Goal: Information Seeking & Learning: Check status

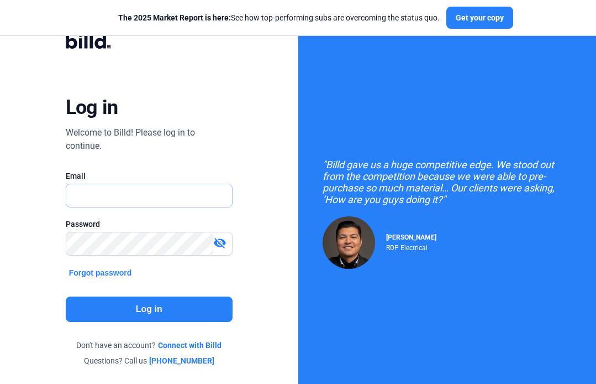
click at [155, 200] on input "text" at bounding box center [149, 195] width 166 height 23
type input "[EMAIL_ADDRESS][DOMAIN_NAME]"
click at [139, 305] on button "Log in" at bounding box center [149, 308] width 167 height 25
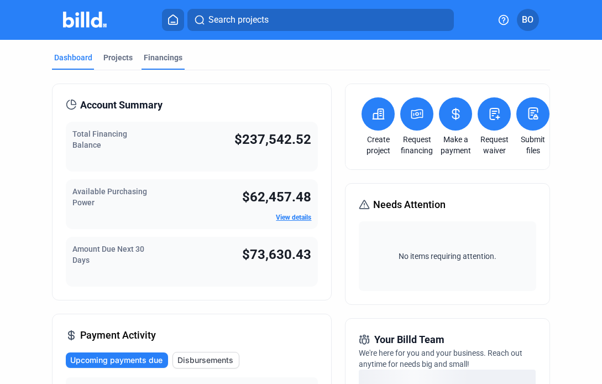
click at [161, 60] on div "Financings" at bounding box center [163, 57] width 39 height 11
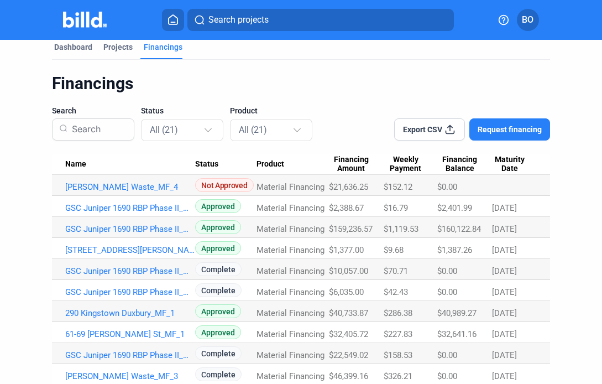
scroll to position [12, 0]
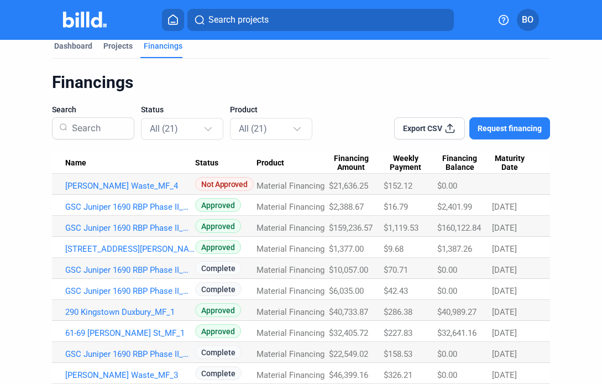
drag, startPoint x: 439, startPoint y: 227, endPoint x: 484, endPoint y: 227, distance: 44.2
click at [484, 227] on div "$160,122.84" at bounding box center [464, 228] width 55 height 10
click at [120, 49] on div "Projects" at bounding box center [117, 45] width 29 height 11
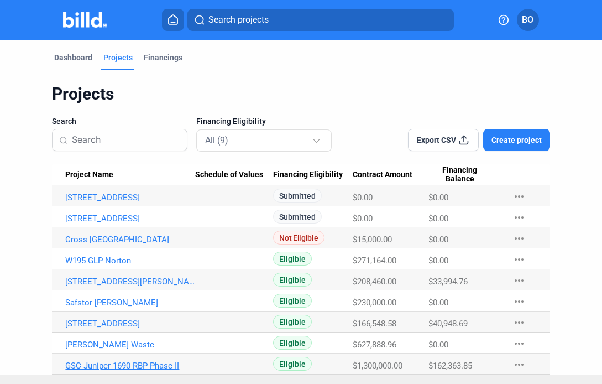
click at [111, 366] on link "GSC Juniper 1690 RBP Phase II" at bounding box center [130, 365] width 130 height 10
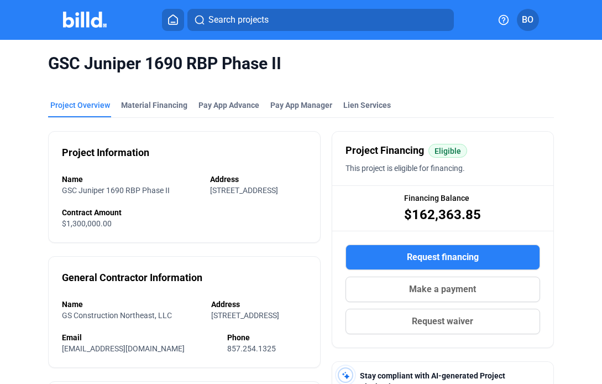
drag, startPoint x: 411, startPoint y: 214, endPoint x: 475, endPoint y: 212, distance: 63.6
click at [475, 212] on span "$162,363.85" at bounding box center [442, 215] width 77 height 18
click at [480, 209] on div "Financing Balance $162,363.85" at bounding box center [442, 208] width 221 height 44
drag, startPoint x: 479, startPoint y: 212, endPoint x: 411, endPoint y: 213, distance: 68.5
click at [411, 213] on div "Financing Balance $162,363.85" at bounding box center [442, 208] width 221 height 44
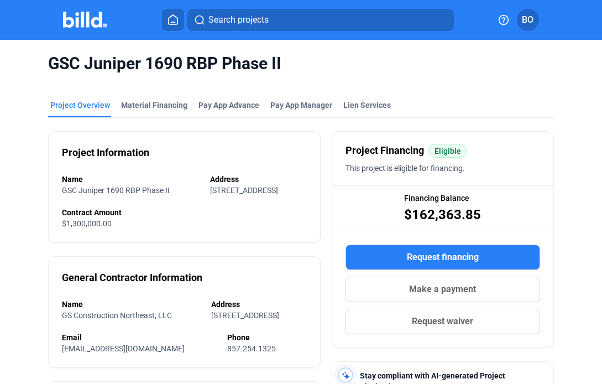
copy span "162,363.85"
click at [96, 24] on img at bounding box center [85, 20] width 44 height 16
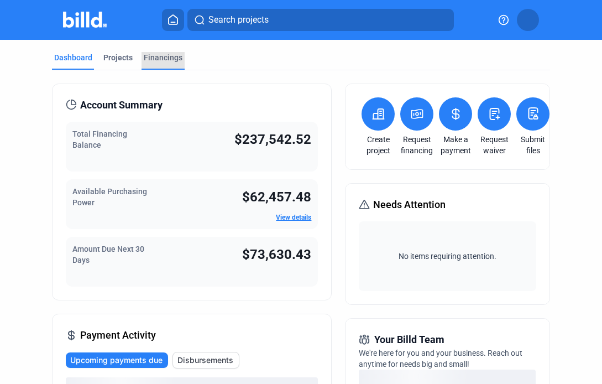
click at [166, 57] on div "Financings" at bounding box center [163, 57] width 39 height 11
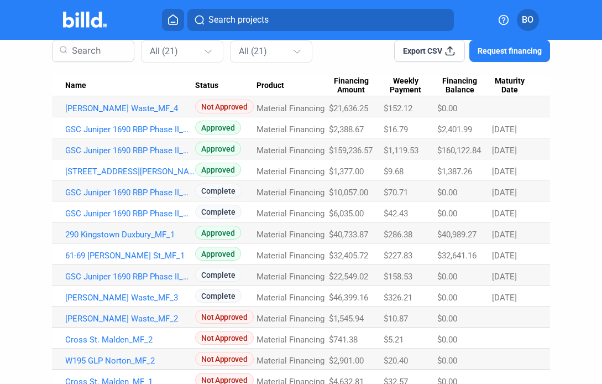
scroll to position [92, 0]
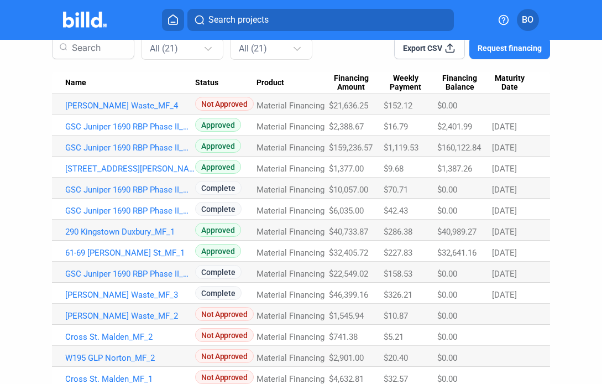
drag, startPoint x: 438, startPoint y: 253, endPoint x: 474, endPoint y: 253, distance: 35.9
click at [474, 253] on span "$32,641.16" at bounding box center [456, 253] width 39 height 10
copy span "32,641.16"
drag, startPoint x: 437, startPoint y: 168, endPoint x: 462, endPoint y: 166, distance: 24.9
click at [462, 166] on span "$1,387.26" at bounding box center [454, 169] width 35 height 10
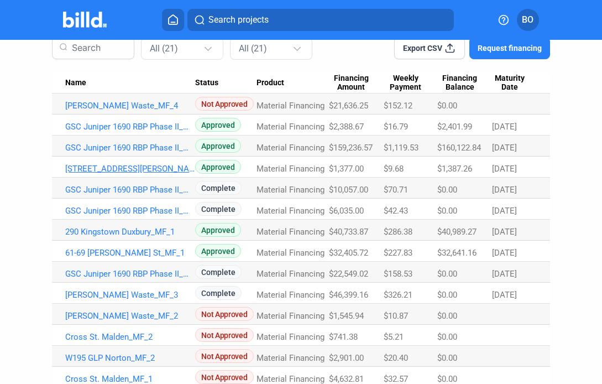
drag, startPoint x: 64, startPoint y: 167, endPoint x: 147, endPoint y: 166, distance: 83.5
click at [147, 166] on td "[STREET_ADDRESS][PERSON_NAME]" at bounding box center [123, 166] width 143 height 21
copy link "[STREET_ADDRESS][PERSON_NAME]"
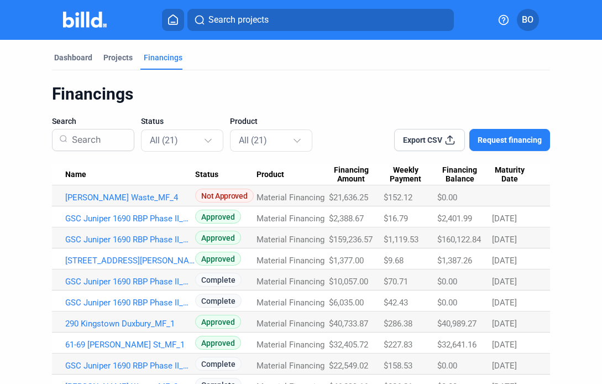
click at [114, 51] on mat-tab-group "Dashboard Projects Financings Financings Search Status All (21) Product All (21…" at bounding box center [300, 333] width 497 height 586
click at [114, 55] on div "Projects" at bounding box center [117, 57] width 29 height 11
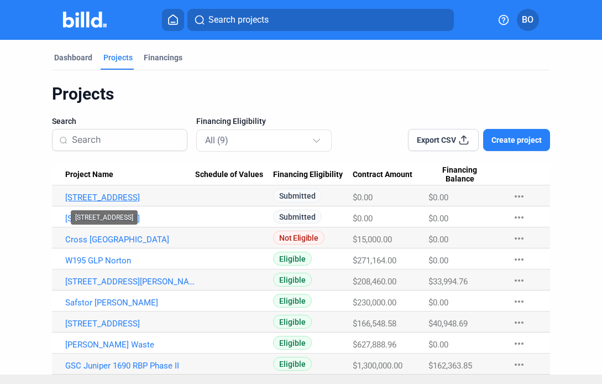
scroll to position [18, 0]
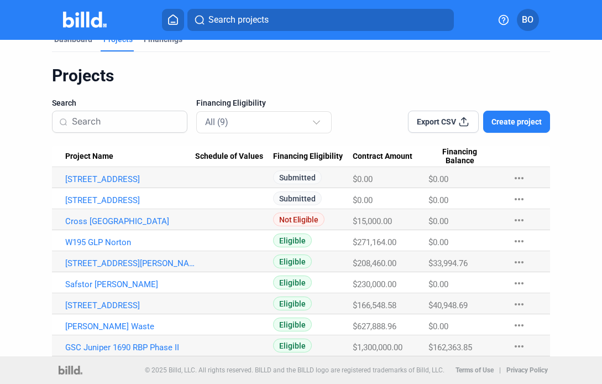
drag, startPoint x: 428, startPoint y: 263, endPoint x: 478, endPoint y: 259, distance: 49.9
click at [478, 259] on div "$33,994.76" at bounding box center [464, 263] width 73 height 10
copy span "33,994.76"
